Goal: Check status: Check status

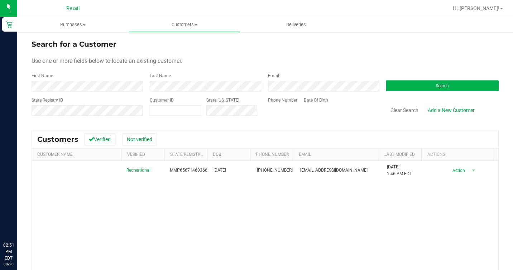
click at [89, 23] on span "Purchases" at bounding box center [72, 25] width 111 height 6
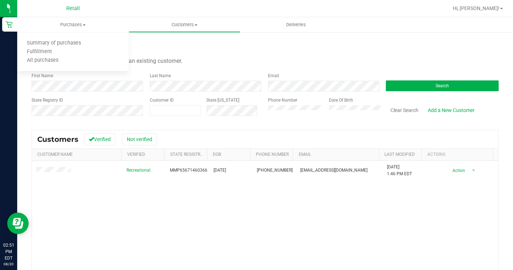
click at [106, 80] on div "First Name" at bounding box center [88, 81] width 113 height 19
click at [430, 77] on div "Search" at bounding box center [440, 81] width 118 height 19
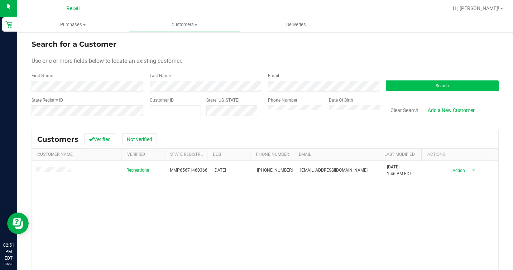
drag, startPoint x: 429, startPoint y: 79, endPoint x: 424, endPoint y: 88, distance: 10.7
click at [426, 85] on div "Search" at bounding box center [440, 81] width 118 height 19
click at [423, 89] on button "Search" at bounding box center [442, 85] width 113 height 11
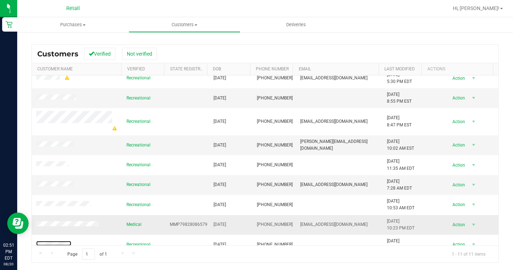
scroll to position [48, 0]
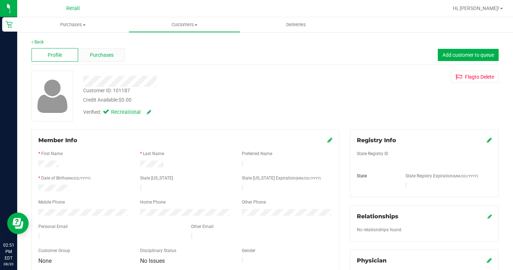
click at [115, 58] on div "Purchases" at bounding box center [101, 55] width 47 height 14
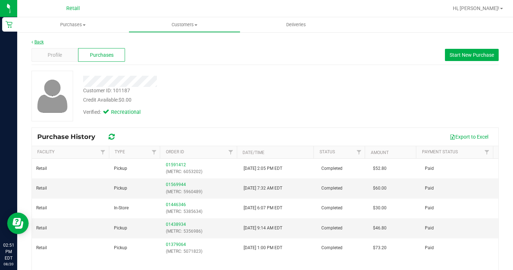
click at [40, 42] on link "Back" at bounding box center [38, 41] width 12 height 5
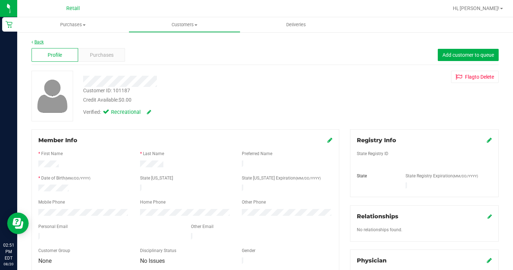
click at [34, 44] on link "Back" at bounding box center [38, 41] width 12 height 5
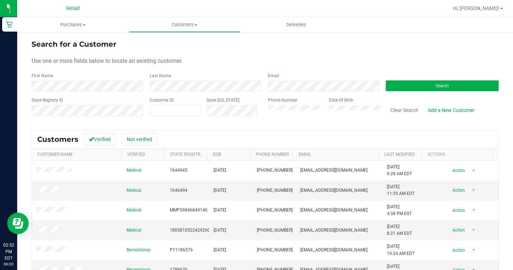
click at [393, 91] on div "Search" at bounding box center [440, 81] width 118 height 19
click at [396, 83] on button "Search" at bounding box center [442, 85] width 113 height 11
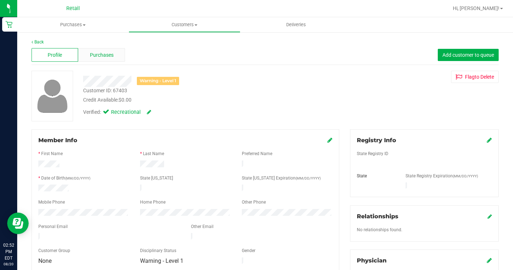
click at [106, 49] on div "Purchases" at bounding box center [101, 55] width 47 height 14
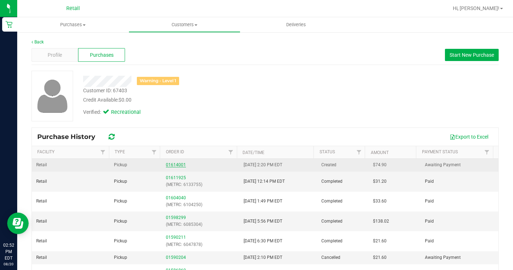
click at [170, 164] on link "01614001" at bounding box center [176, 164] width 20 height 5
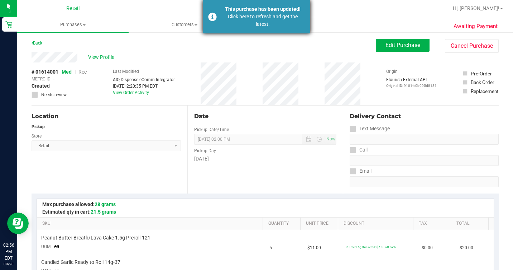
click at [222, 28] on div "This purchase has been updated! Click here to refresh and get the latest." at bounding box center [257, 16] width 108 height 33
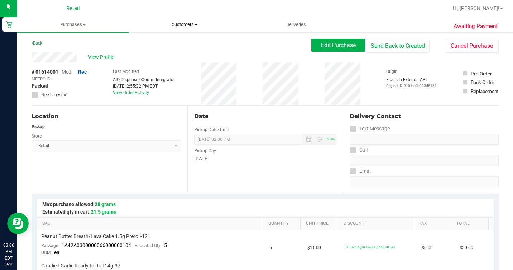
click at [165, 29] on uib-tab-heading "Customers All customers Add a new customer All physicians" at bounding box center [184, 25] width 111 height 14
click at [165, 45] on span "All customers" at bounding box center [155, 43] width 52 height 6
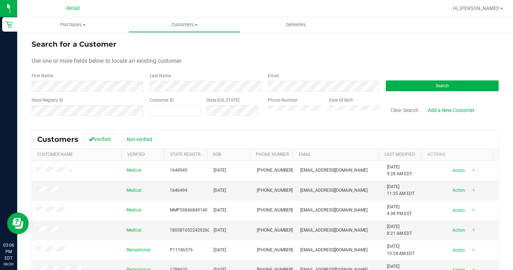
click at [114, 78] on div "First Name" at bounding box center [88, 81] width 113 height 19
click at [396, 85] on button "Search" at bounding box center [442, 85] width 113 height 11
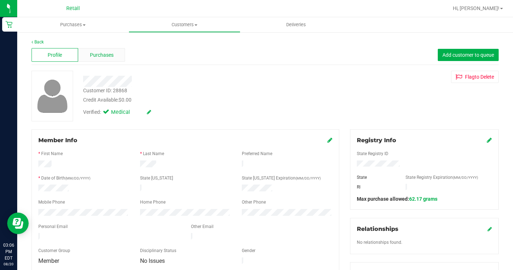
click at [106, 60] on div "Purchases" at bounding box center [101, 55] width 47 height 14
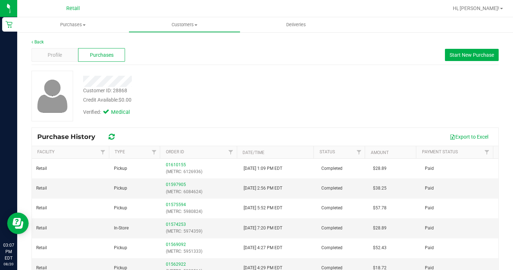
click at [112, 139] on icon at bounding box center [112, 136] width 6 height 7
click at [39, 38] on div "Back Profile Purchases Start New Purchase Customer ID: 28868 Credit Available: …" at bounding box center [265, 179] width 496 height 295
click at [37, 41] on link "Back" at bounding box center [38, 41] width 12 height 5
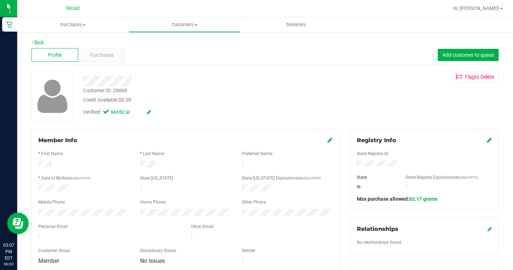
click at [42, 41] on link "Back" at bounding box center [38, 41] width 12 height 5
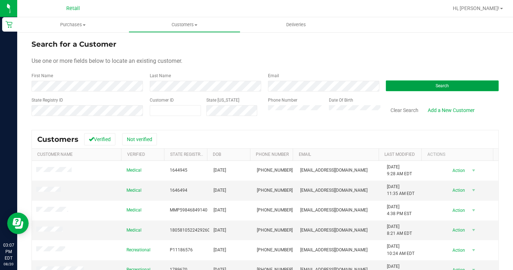
click at [391, 89] on button "Search" at bounding box center [442, 85] width 113 height 11
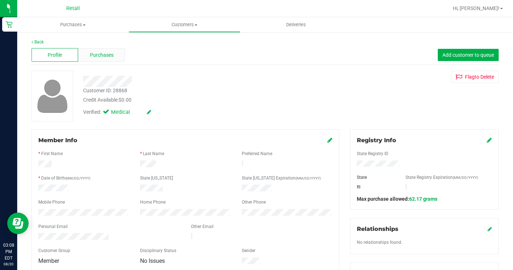
click at [109, 56] on span "Purchases" at bounding box center [102, 55] width 24 height 8
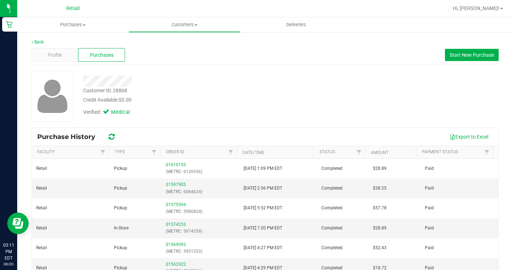
click at [35, 38] on div "Back Profile Purchases Start New Purchase Customer ID: 28868 Credit Available: …" at bounding box center [265, 179] width 496 height 295
click at [37, 41] on link "Back" at bounding box center [38, 41] width 12 height 5
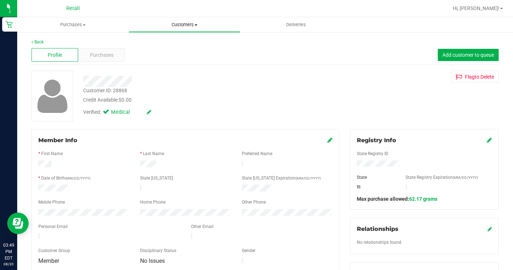
click at [163, 27] on span "Customers" at bounding box center [184, 25] width 111 height 6
click at [283, 85] on div at bounding box center [197, 81] width 239 height 11
drag, startPoint x: 167, startPoint y: 23, endPoint x: 165, endPoint y: 34, distance: 11.7
click at [167, 23] on span "Customers" at bounding box center [184, 25] width 111 height 6
click at [160, 47] on li "All customers" at bounding box center [184, 43] width 111 height 9
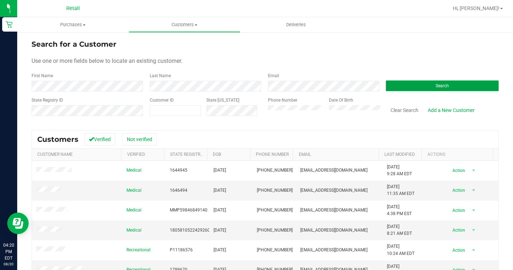
click at [404, 81] on button "Search" at bounding box center [442, 85] width 113 height 11
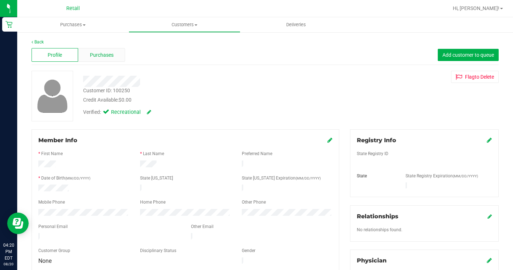
click at [108, 53] on span "Purchases" at bounding box center [102, 55] width 24 height 8
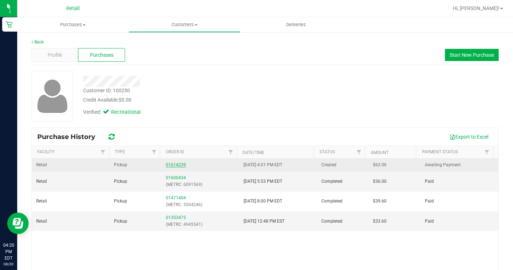
click at [173, 164] on link "01614239" at bounding box center [176, 164] width 20 height 5
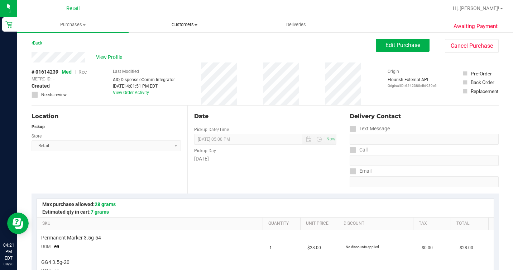
click at [174, 20] on uib-tab-heading "Customers All customers Add a new customer All physicians" at bounding box center [184, 25] width 111 height 14
click at [170, 41] on span "All customers" at bounding box center [155, 43] width 52 height 6
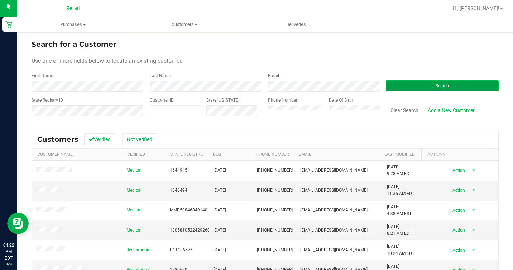
click at [423, 85] on button "Search" at bounding box center [442, 85] width 113 height 11
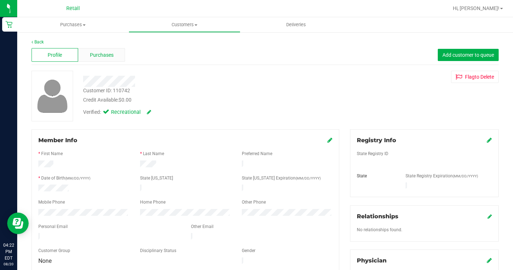
click at [107, 50] on div "Purchases" at bounding box center [101, 55] width 47 height 14
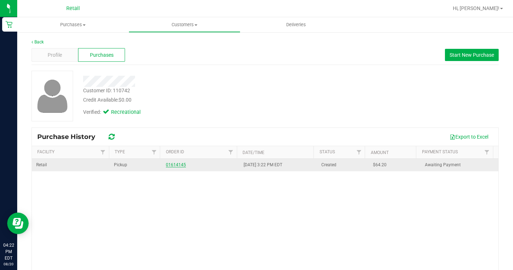
click at [173, 163] on link "01614145" at bounding box center [176, 164] width 20 height 5
